Goal: Task Accomplishment & Management: Manage account settings

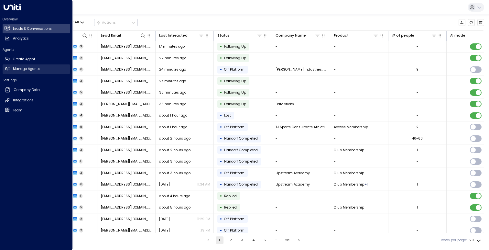
click at [38, 70] on h2 "Manage Agents" at bounding box center [26, 68] width 27 height 5
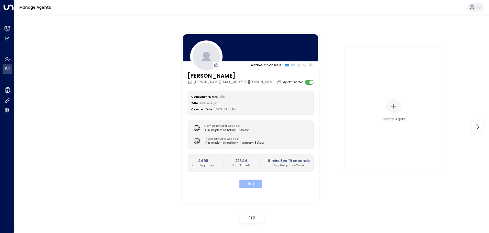
click at [260, 184] on button "Edit" at bounding box center [250, 183] width 23 height 8
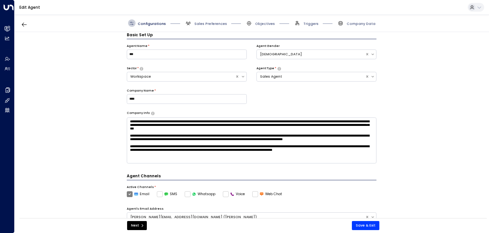
click at [357, 26] on span "Company Data" at bounding box center [356, 22] width 38 height 7
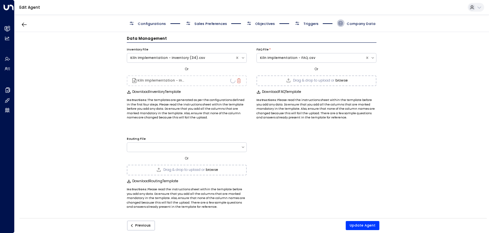
scroll to position [7, 0]
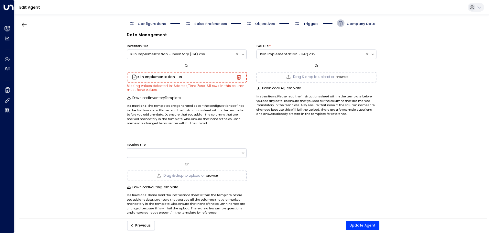
click at [238, 76] on icon "button" at bounding box center [238, 77] width 5 height 5
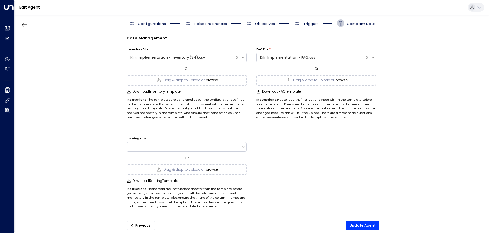
scroll to position [4, 0]
click at [357, 225] on button "Update Agent" at bounding box center [362, 225] width 34 height 9
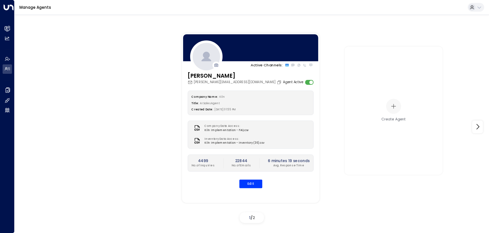
click at [253, 176] on div "Company Name: Kiln Title: AI Sales Agent Created Date: [DATE] 01:55 PM Company …" at bounding box center [250, 139] width 126 height 98
click at [252, 179] on button "Edit" at bounding box center [250, 183] width 23 height 8
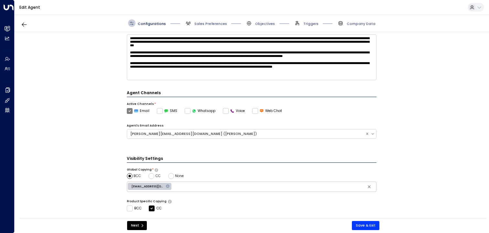
scroll to position [160, 0]
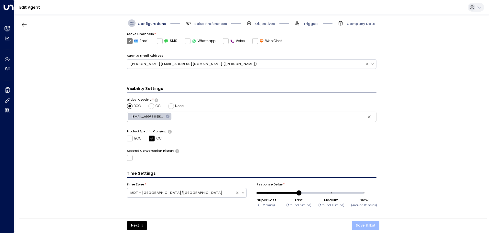
click at [362, 224] on button "Save & Exit" at bounding box center [365, 225] width 27 height 9
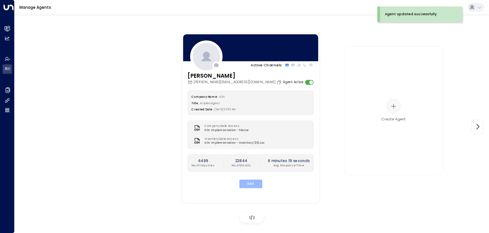
click at [250, 183] on button "Edit" at bounding box center [250, 183] width 23 height 8
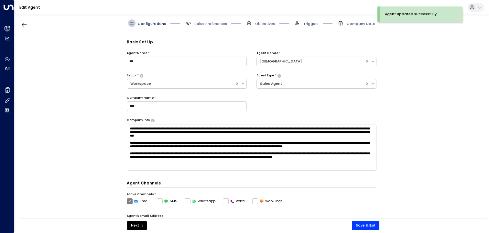
scroll to position [7, 0]
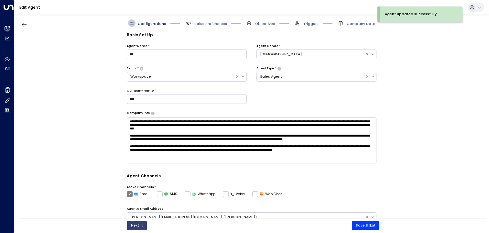
click at [135, 222] on button "Next" at bounding box center [137, 225] width 20 height 9
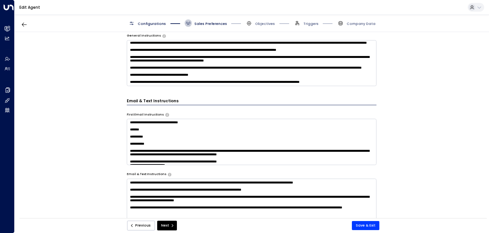
scroll to position [132, 0]
click at [139, 228] on button "Previous" at bounding box center [141, 225] width 28 height 10
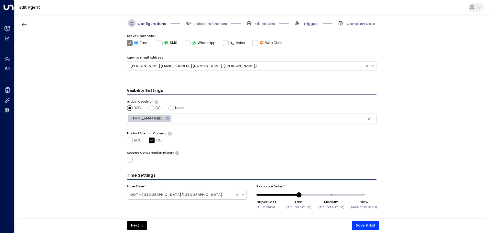
scroll to position [160, 0]
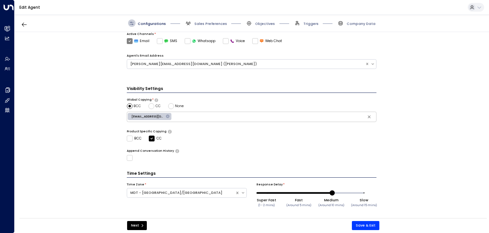
drag, startPoint x: 297, startPoint y: 192, endPoint x: 332, endPoint y: 192, distance: 34.3
click at [332, 192] on span at bounding box center [331, 192] width 5 height 5
type input "**"
click at [360, 221] on button "Save & Exit" at bounding box center [365, 225] width 27 height 9
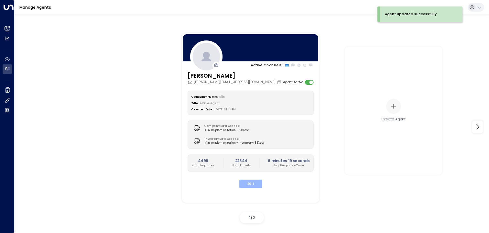
click at [250, 185] on button "Edit" at bounding box center [250, 183] width 23 height 8
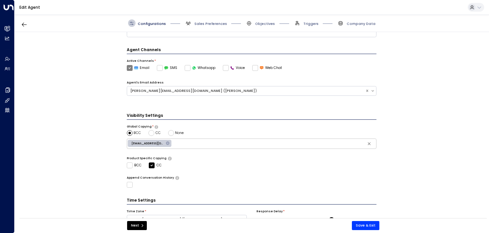
scroll to position [160, 0]
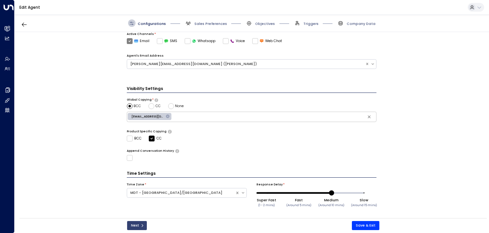
click at [129, 225] on button "Next" at bounding box center [137, 225] width 20 height 9
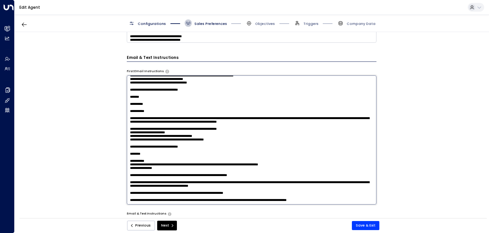
scroll to position [130, 0]
drag, startPoint x: 151, startPoint y: 104, endPoint x: 130, endPoint y: 100, distance: 21.9
click at [130, 100] on textarea at bounding box center [252, 139] width 250 height 129
paste textarea "**********"
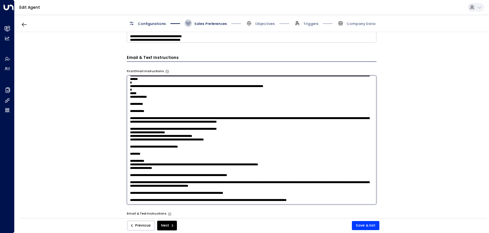
click at [154, 92] on textarea at bounding box center [252, 139] width 250 height 129
drag, startPoint x: 234, startPoint y: 99, endPoint x: 208, endPoint y: 100, distance: 25.2
click at [208, 100] on textarea at bounding box center [252, 139] width 250 height 129
click at [207, 114] on textarea at bounding box center [252, 139] width 250 height 129
drag, startPoint x: 214, startPoint y: 116, endPoint x: 196, endPoint y: 116, distance: 17.8
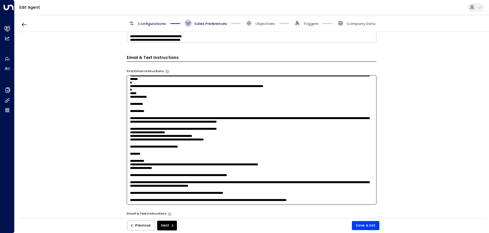
click at [196, 116] on textarea at bounding box center [252, 139] width 250 height 129
click at [197, 116] on textarea at bounding box center [252, 139] width 250 height 129
drag, startPoint x: 210, startPoint y: 120, endPoint x: 193, endPoint y: 117, distance: 16.7
click at [193, 117] on textarea at bounding box center [252, 139] width 250 height 129
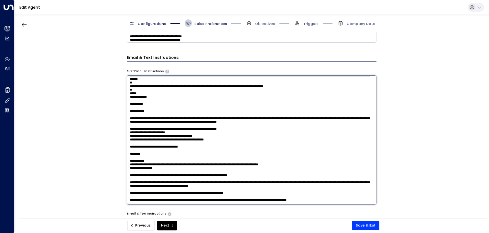
click at [209, 114] on textarea at bounding box center [252, 139] width 250 height 129
click at [311, 112] on textarea at bounding box center [252, 139] width 250 height 129
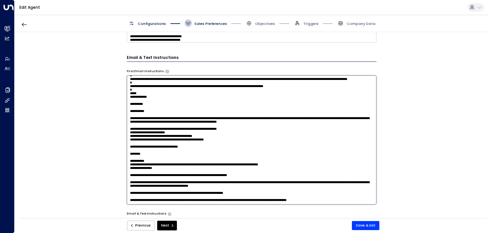
drag, startPoint x: 176, startPoint y: 115, endPoint x: 361, endPoint y: 109, distance: 184.6
click at [361, 109] on textarea at bounding box center [252, 139] width 250 height 129
drag, startPoint x: 317, startPoint y: 125, endPoint x: 128, endPoint y: 125, distance: 189.1
click at [128, 125] on textarea at bounding box center [252, 139] width 250 height 129
drag, startPoint x: 160, startPoint y: 139, endPoint x: 129, endPoint y: 140, distance: 31.0
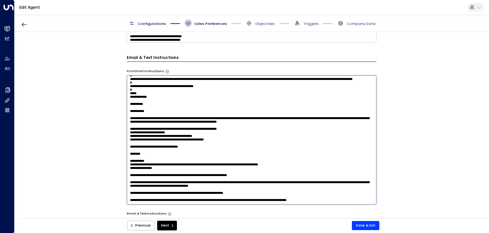
click at [129, 140] on textarea at bounding box center [252, 139] width 250 height 129
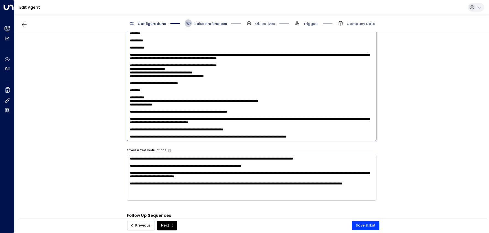
scroll to position [287, 0]
drag, startPoint x: 280, startPoint y: 116, endPoint x: 244, endPoint y: 115, distance: 36.5
click at [244, 115] on textarea at bounding box center [252, 76] width 250 height 129
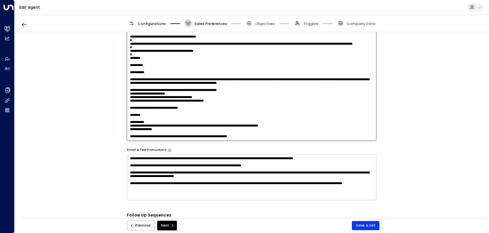
scroll to position [83, 0]
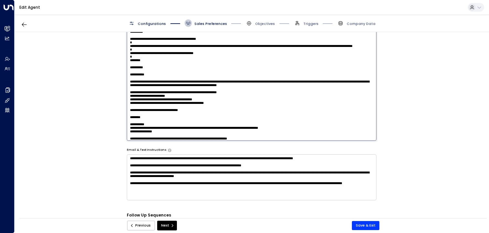
click at [186, 97] on textarea at bounding box center [252, 76] width 250 height 129
paste textarea "**********"
click at [164, 99] on textarea at bounding box center [252, 76] width 250 height 129
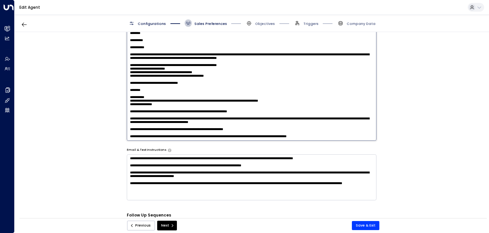
scroll to position [58, 0]
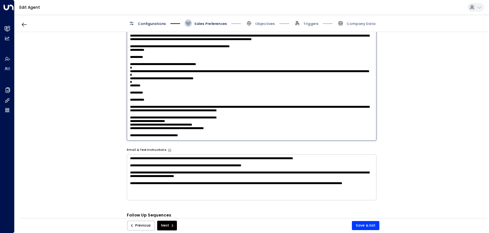
click at [165, 122] on textarea at bounding box center [252, 76] width 250 height 129
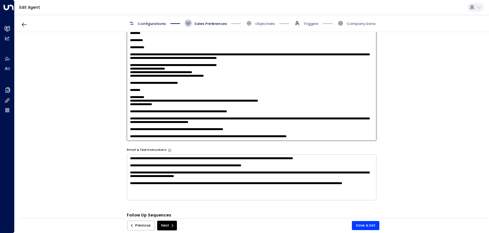
scroll to position [211, 0]
drag, startPoint x: 159, startPoint y: 90, endPoint x: 133, endPoint y: 91, distance: 25.6
click at [133, 91] on textarea at bounding box center [252, 76] width 250 height 129
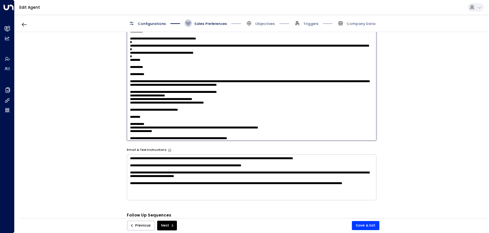
scroll to position [74, 0]
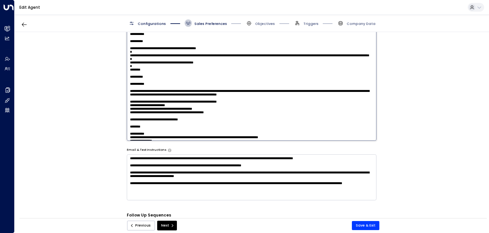
drag, startPoint x: 145, startPoint y: 81, endPoint x: 133, endPoint y: 82, distance: 12.0
click at [133, 82] on textarea at bounding box center [252, 76] width 250 height 129
paste textarea "*******"
click at [181, 74] on textarea at bounding box center [252, 76] width 250 height 129
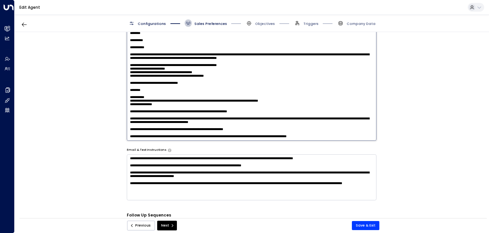
scroll to position [161, 0]
click at [206, 102] on textarea at bounding box center [252, 76] width 250 height 129
drag, startPoint x: 154, startPoint y: 122, endPoint x: 138, endPoint y: 95, distance: 31.5
click at [138, 95] on textarea at bounding box center [252, 76] width 250 height 129
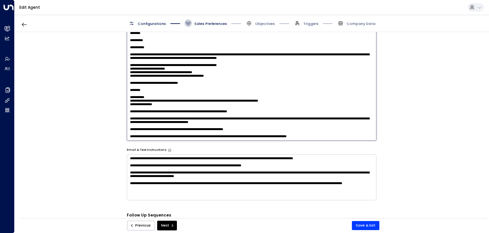
click at [138, 95] on textarea at bounding box center [252, 76] width 250 height 129
drag, startPoint x: 147, startPoint y: 112, endPoint x: 127, endPoint y: 50, distance: 64.2
click at [127, 50] on textarea at bounding box center [252, 76] width 250 height 129
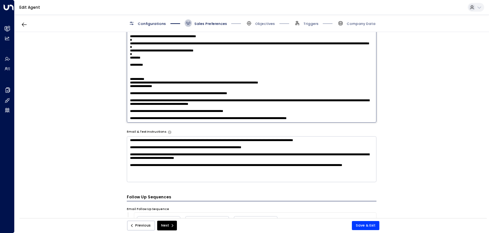
scroll to position [151, 0]
click at [155, 62] on textarea at bounding box center [252, 58] width 250 height 129
click at [151, 47] on textarea at bounding box center [252, 58] width 250 height 129
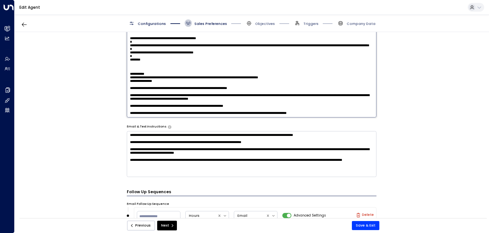
scroll to position [315, 0]
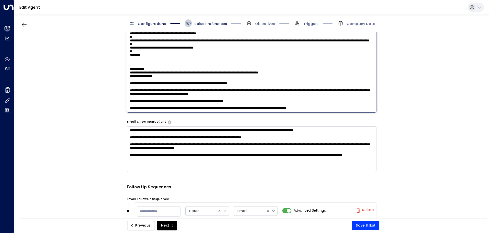
click at [149, 48] on textarea at bounding box center [252, 48] width 250 height 129
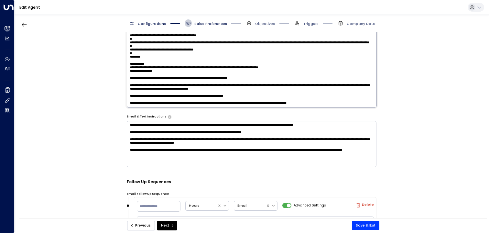
scroll to position [325, 0]
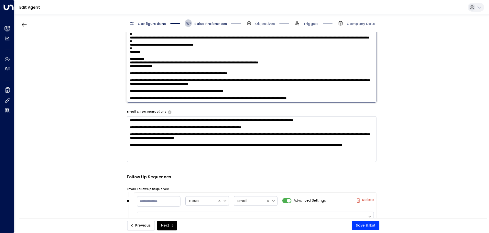
click at [149, 42] on textarea at bounding box center [252, 37] width 250 height 129
drag, startPoint x: 244, startPoint y: 63, endPoint x: 208, endPoint y: 63, distance: 35.2
click at [208, 63] on textarea at bounding box center [252, 37] width 250 height 129
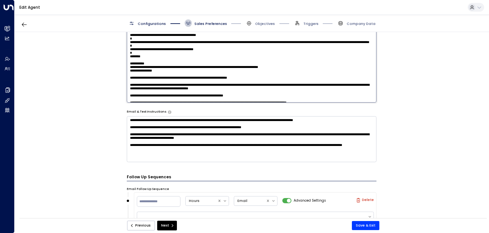
scroll to position [50, 0]
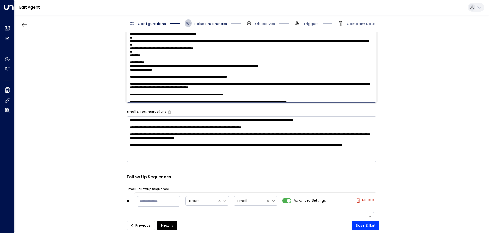
click at [207, 78] on textarea at bounding box center [252, 37] width 250 height 129
paste textarea "**********"
click at [208, 79] on textarea at bounding box center [252, 37] width 250 height 129
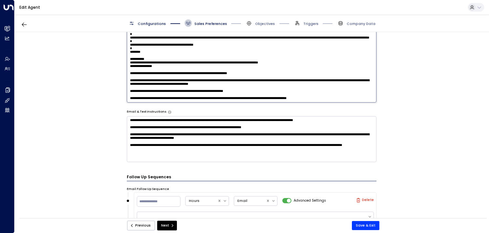
scroll to position [131, 0]
click at [259, 86] on textarea at bounding box center [252, 37] width 250 height 129
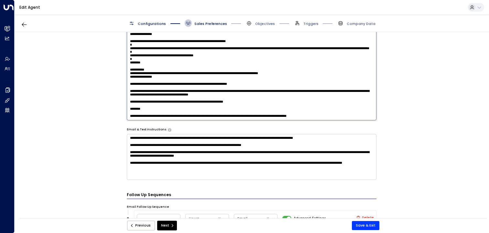
scroll to position [136, 0]
click at [130, 67] on textarea at bounding box center [252, 55] width 250 height 129
click at [169, 70] on textarea at bounding box center [252, 55] width 250 height 129
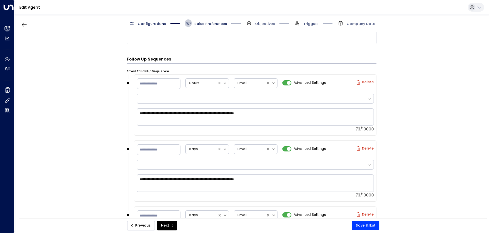
scroll to position [444, 0]
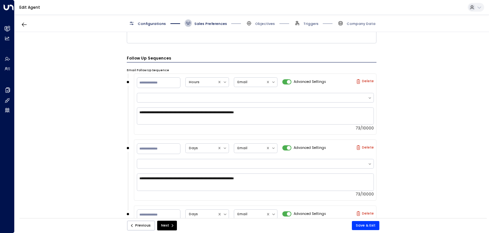
type textarea "**********"
click at [368, 225] on button "Save & Exit" at bounding box center [365, 225] width 27 height 9
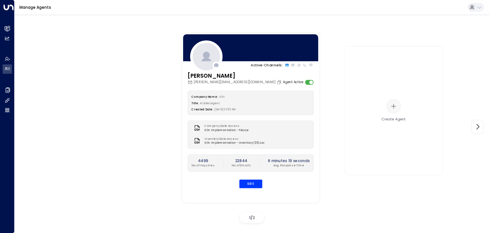
click at [247, 178] on div "Company Name: Kiln Title: AI Sales Agent Created Date: [DATE] 01:55 PM Company …" at bounding box center [250, 139] width 126 height 98
click at [247, 183] on button "Edit" at bounding box center [250, 183] width 23 height 8
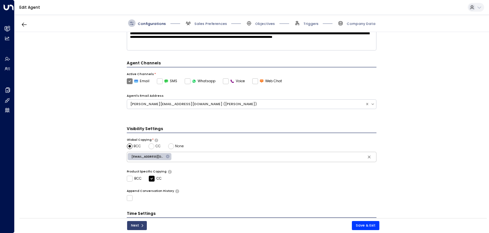
click at [130, 226] on button "Next" at bounding box center [137, 225] width 20 height 9
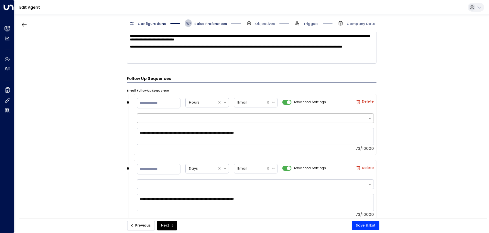
scroll to position [342, 0]
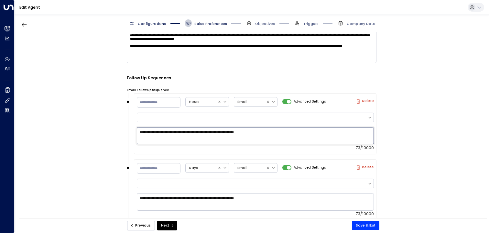
click at [181, 137] on textarea "**********" at bounding box center [255, 135] width 237 height 17
click at [243, 136] on textarea at bounding box center [255, 135] width 237 height 17
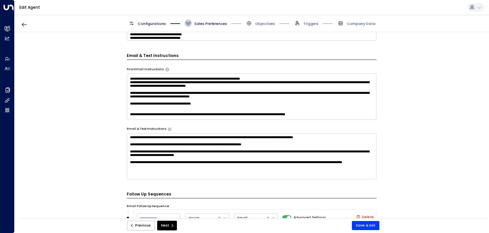
scroll to position [35, 0]
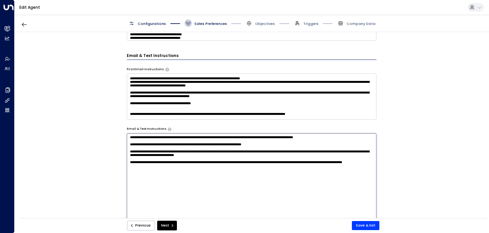
drag, startPoint x: 279, startPoint y: 149, endPoint x: 121, endPoint y: 146, distance: 158.1
click at [121, 146] on div "**********" at bounding box center [252, 126] width 474 height 189
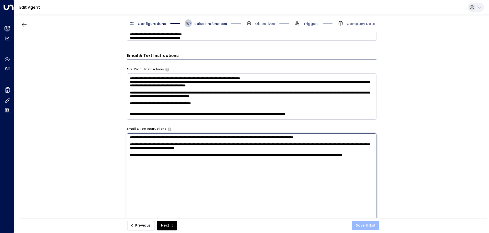
type textarea "**********"
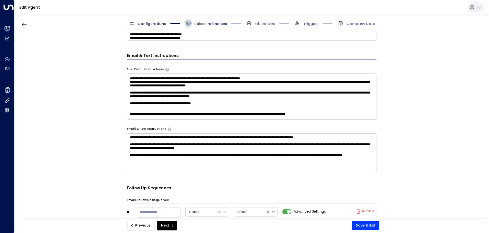
drag, startPoint x: 364, startPoint y: 222, endPoint x: 244, endPoint y: 177, distance: 128.6
click at [244, 177] on form "**********" at bounding box center [252, 156] width 250 height 685
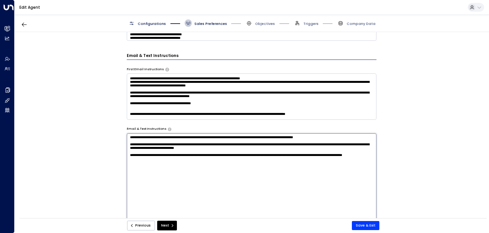
drag, startPoint x: 349, startPoint y: 138, endPoint x: 269, endPoint y: 136, distance: 80.2
click at [269, 136] on textarea "**********" at bounding box center [252, 197] width 250 height 129
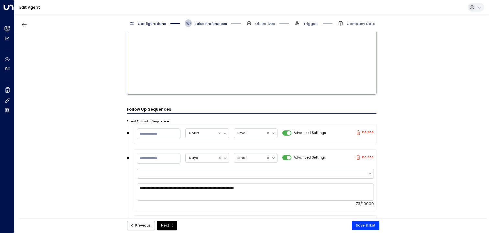
scroll to position [398, 0]
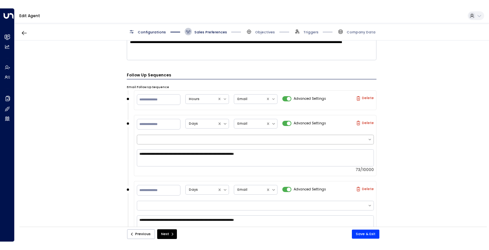
scroll to position [343, 0]
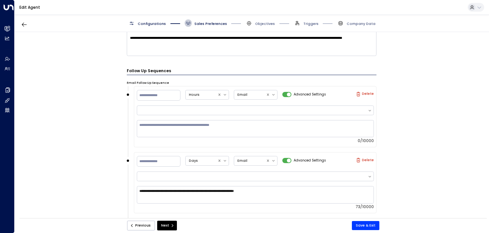
click at [267, 134] on div "** Hours Email Advanced Settings Delete 0/10000" at bounding box center [255, 116] width 242 height 61
click at [268, 118] on div "0/10000" at bounding box center [255, 123] width 237 height 38
click at [267, 115] on div "0/10000" at bounding box center [255, 123] width 237 height 38
click at [267, 115] on div at bounding box center [255, 110] width 237 height 12
click at [267, 111] on div at bounding box center [252, 110] width 224 height 5
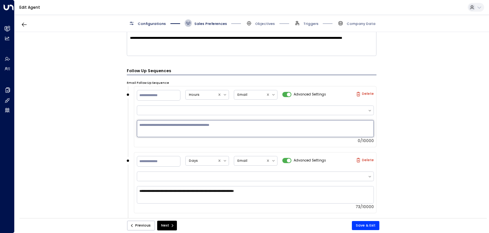
click at [250, 134] on textarea at bounding box center [255, 128] width 237 height 17
paste textarea "**********"
type textarea "**********"
click at [368, 225] on button "Save & Exit" at bounding box center [365, 225] width 27 height 9
